Goal: Task Accomplishment & Management: Manage account settings

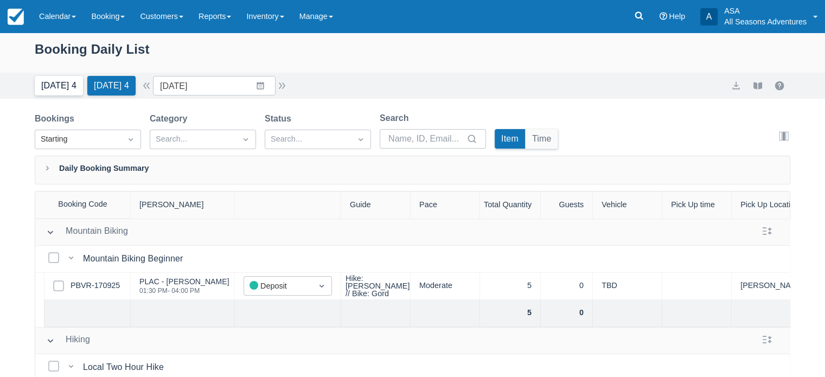
click at [46, 93] on button "Today 4" at bounding box center [59, 86] width 48 height 20
click at [60, 84] on button "Today 4" at bounding box center [59, 86] width 48 height 20
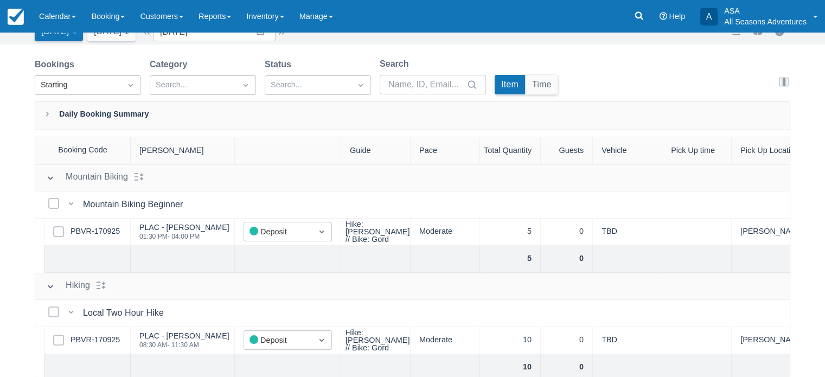
scroll to position [54, 0]
click at [82, 339] on link "PBVR-170925" at bounding box center [95, 340] width 49 height 12
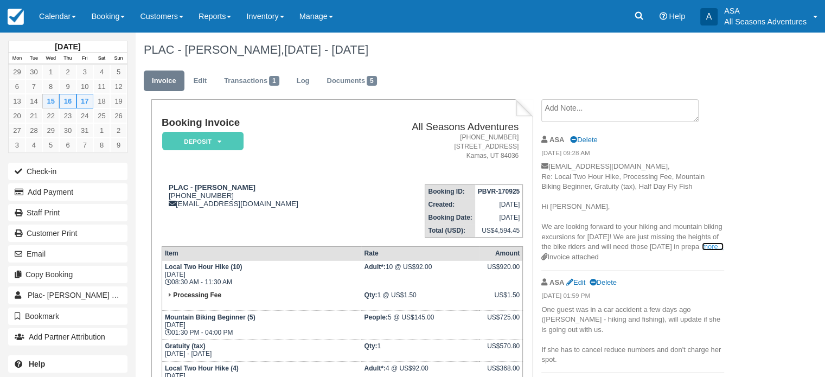
click at [702, 251] on link "more..." at bounding box center [713, 247] width 22 height 8
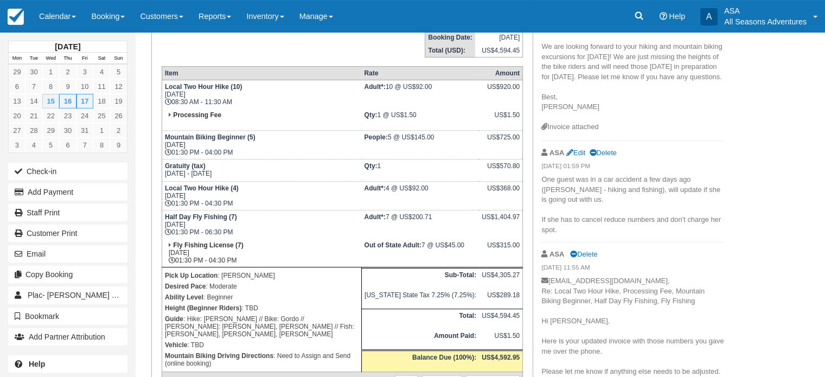
scroll to position [190, 0]
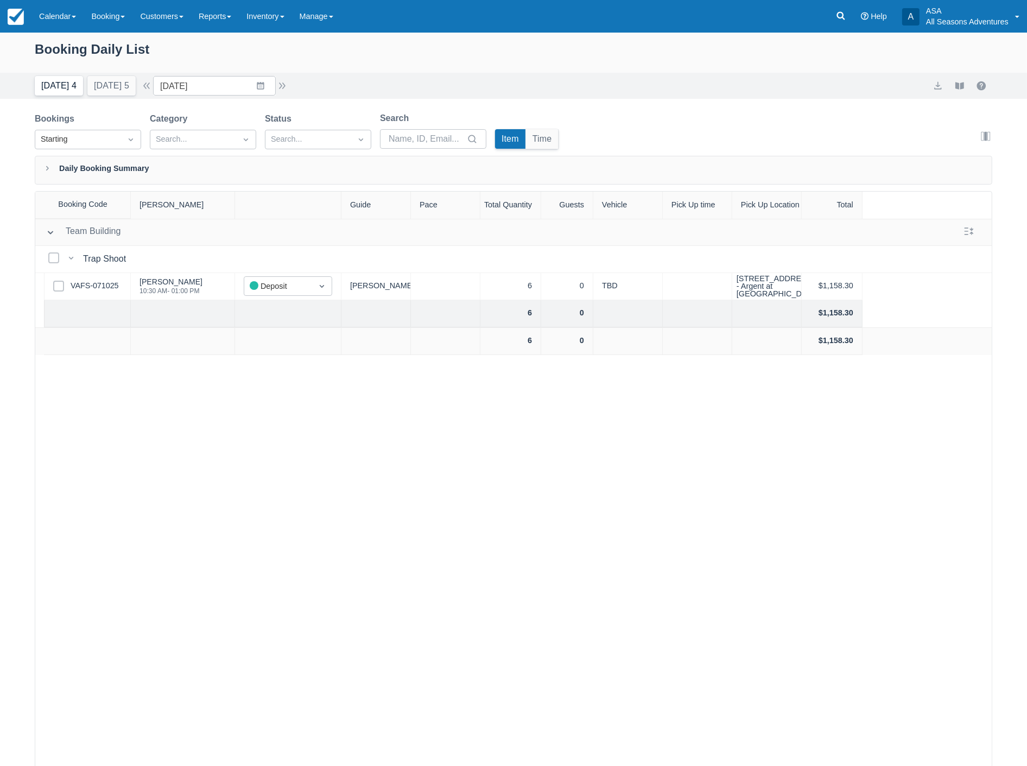
click at [55, 82] on button "Today 4" at bounding box center [59, 86] width 48 height 20
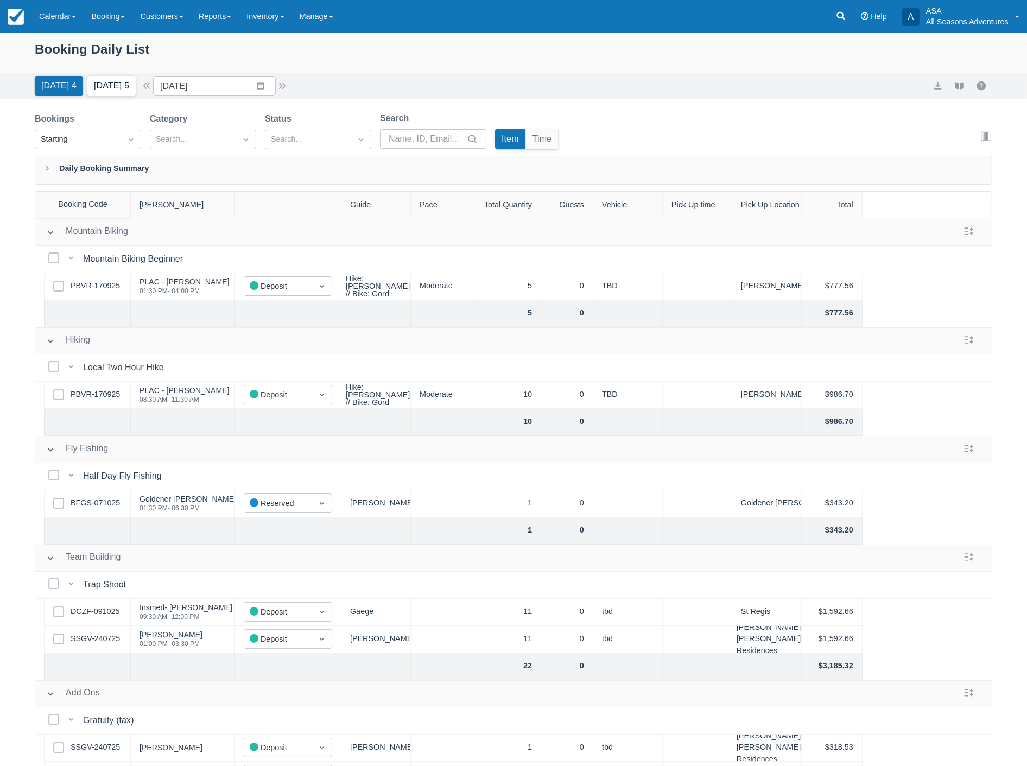
click at [118, 80] on button "Tomorrow 5" at bounding box center [111, 86] width 48 height 20
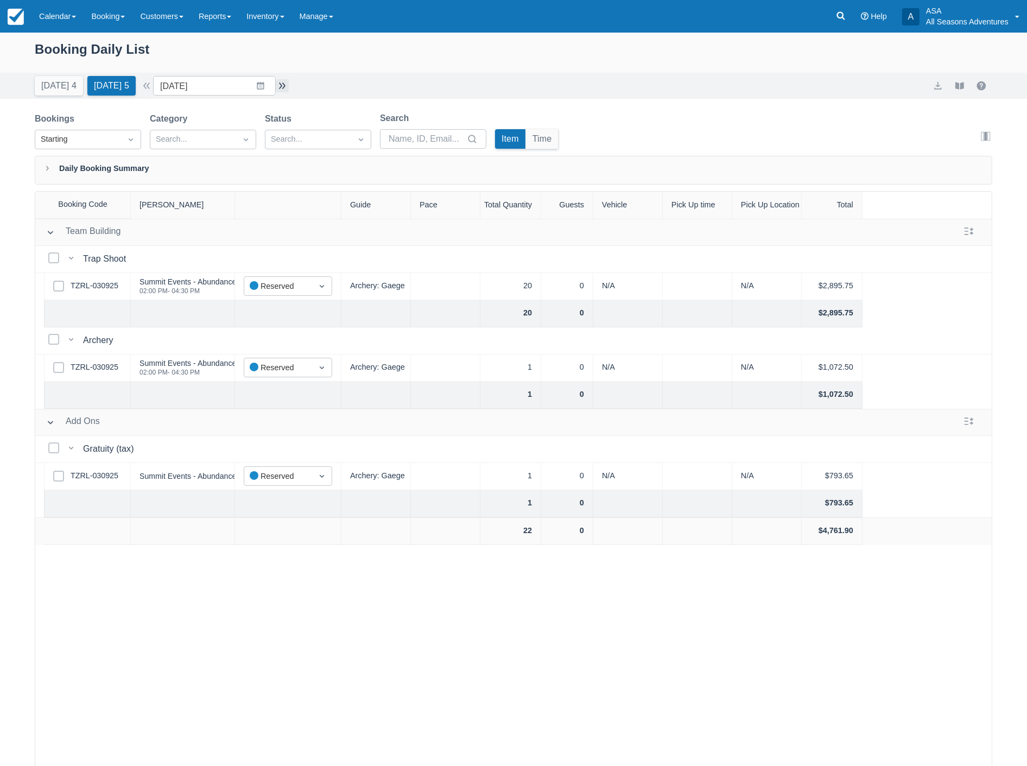
click at [289, 85] on button "button" at bounding box center [282, 85] width 13 height 13
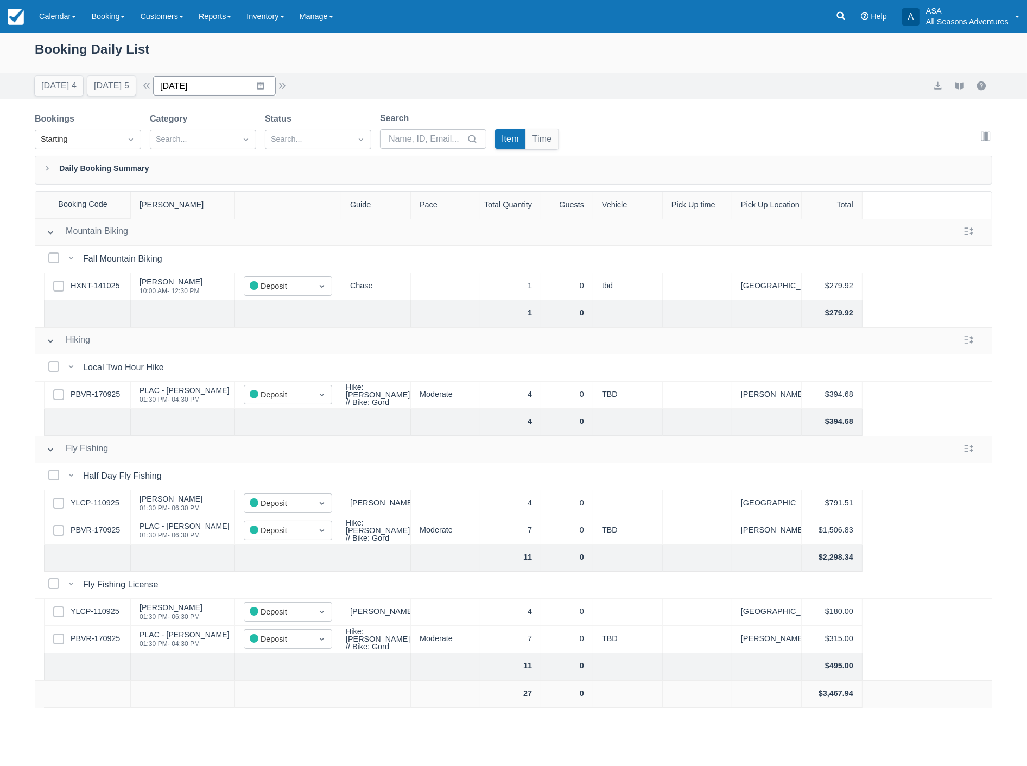
click at [209, 80] on input "10/17/25" at bounding box center [214, 86] width 123 height 20
click at [201, 225] on td "20" at bounding box center [197, 231] width 21 height 21
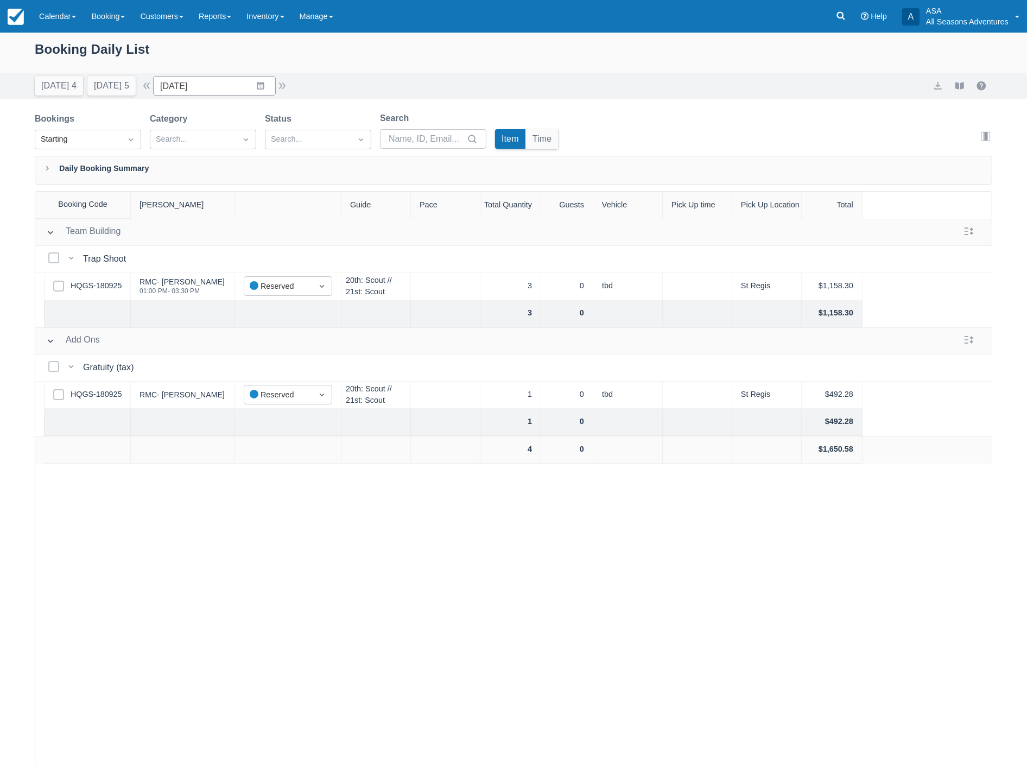
click at [289, 92] on div "Today 4 Tomorrow 5 Date 10/20/25 Navigate forward to interact with the calendar…" at bounding box center [162, 86] width 254 height 20
click at [287, 83] on button "button" at bounding box center [282, 85] width 13 height 13
type input "10/21/25"
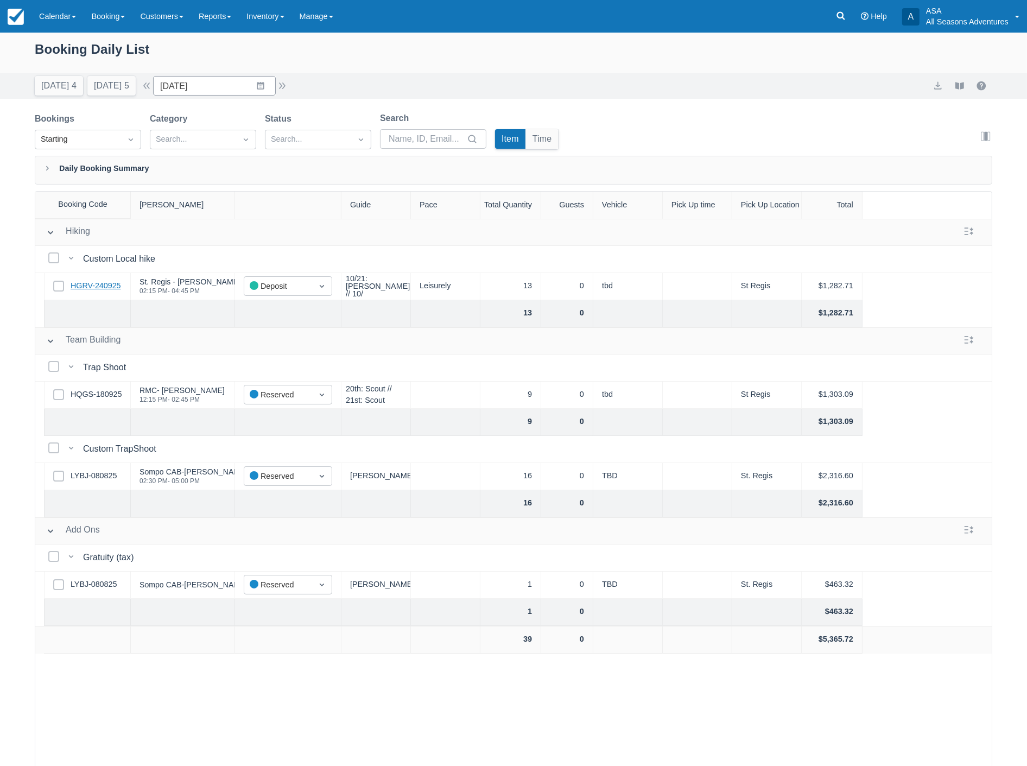
click at [92, 288] on link "HGRV-240925" at bounding box center [96, 286] width 50 height 12
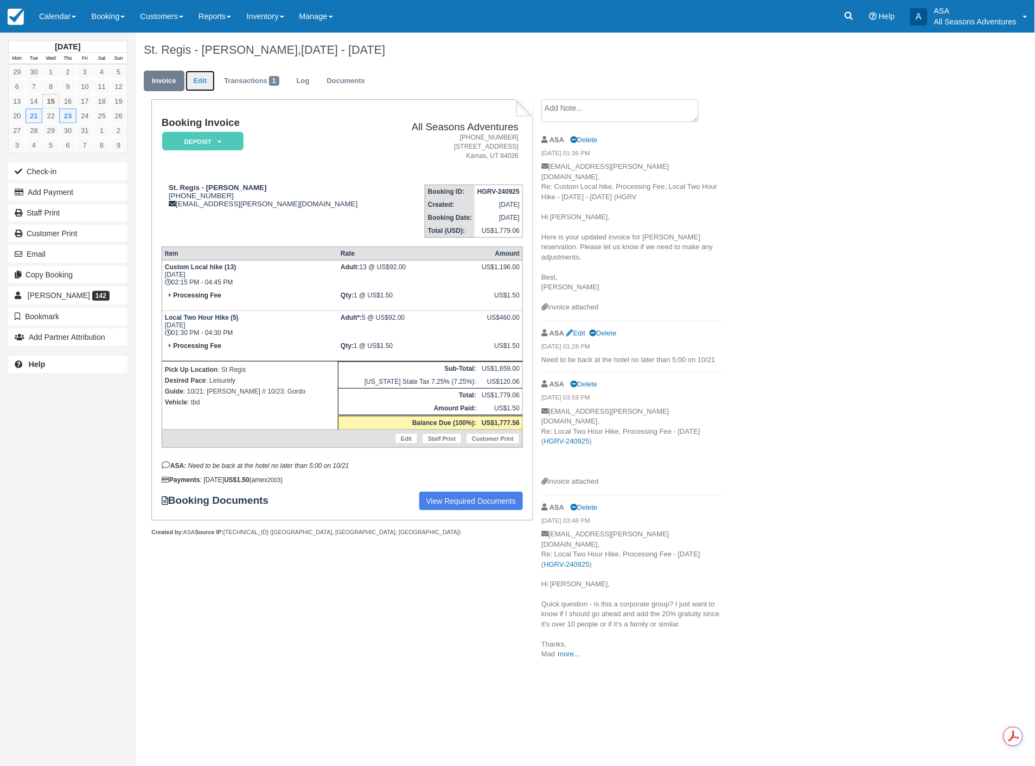
click at [193, 79] on link "Edit" at bounding box center [200, 81] width 29 height 21
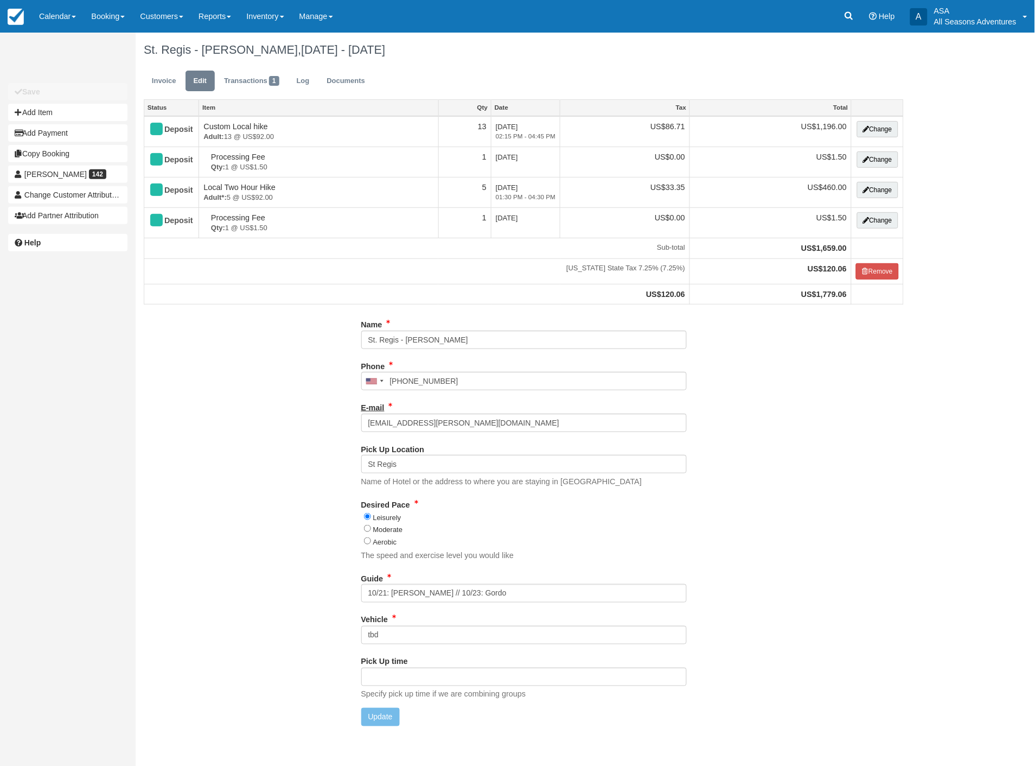
type input "[PHONE_NUMBER]"
click at [402, 595] on input "10/21: [PERSON_NAME] // 10/23: Gordo" at bounding box center [524, 593] width 326 height 18
type input "10/21: [PERSON_NAME] // 10/23: Gordo"
click at [381, 717] on button "Update" at bounding box center [380, 717] width 39 height 18
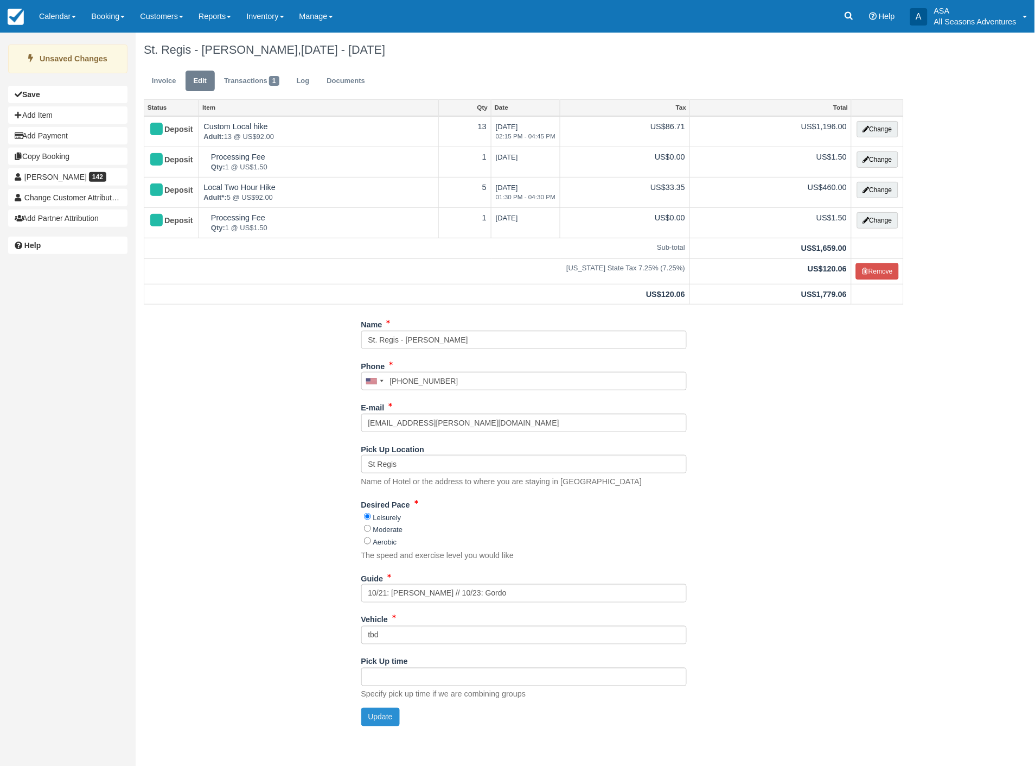
type input "[PHONE_NUMBER]"
click at [398, 590] on input "10/21: [PERSON_NAME] // 10/23: Gordo" at bounding box center [524, 593] width 326 height 18
click at [399, 590] on input "10/21: [PERSON_NAME] // 10/23: Gordo" at bounding box center [524, 593] width 326 height 18
type input "10/21: [PERSON_NAME] // 10/23: Gordo"
click at [376, 719] on button "Update" at bounding box center [380, 717] width 39 height 18
